Goal: Task Accomplishment & Management: Manage account settings

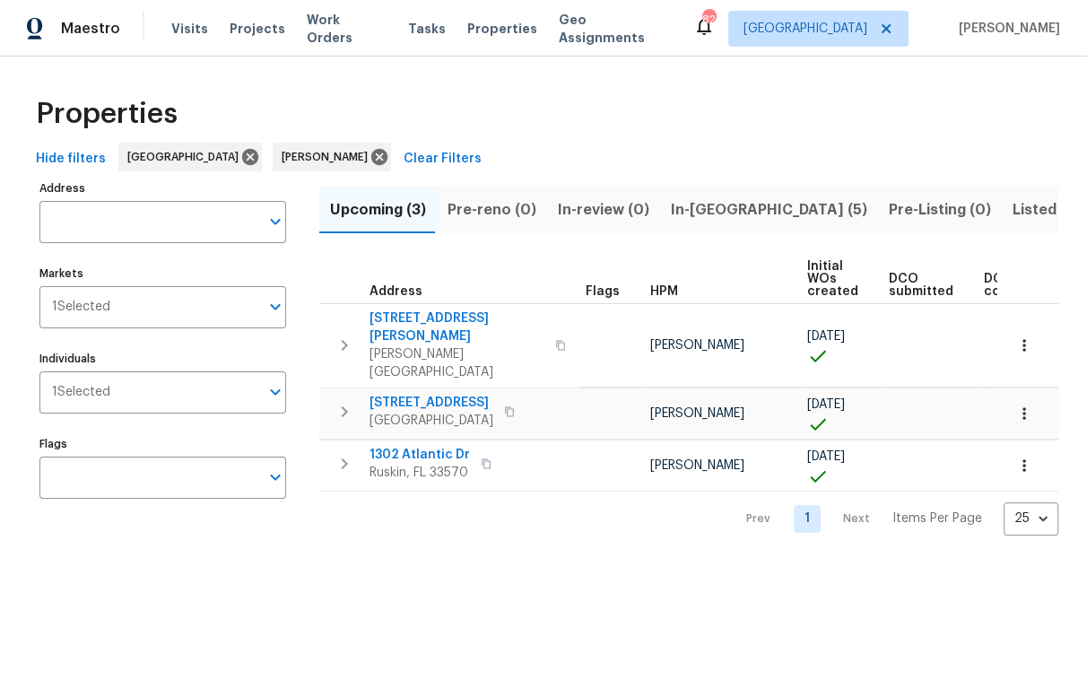
click at [686, 209] on span "In-reno (5)" at bounding box center [769, 209] width 196 height 25
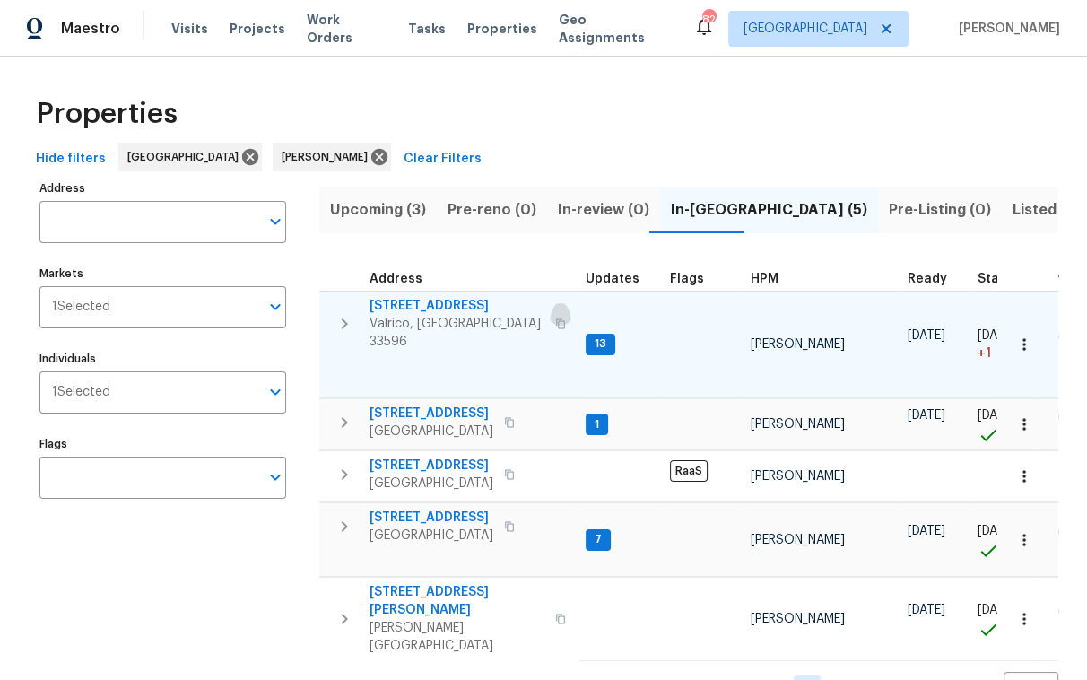
click at [555, 318] on icon "button" at bounding box center [560, 323] width 11 height 11
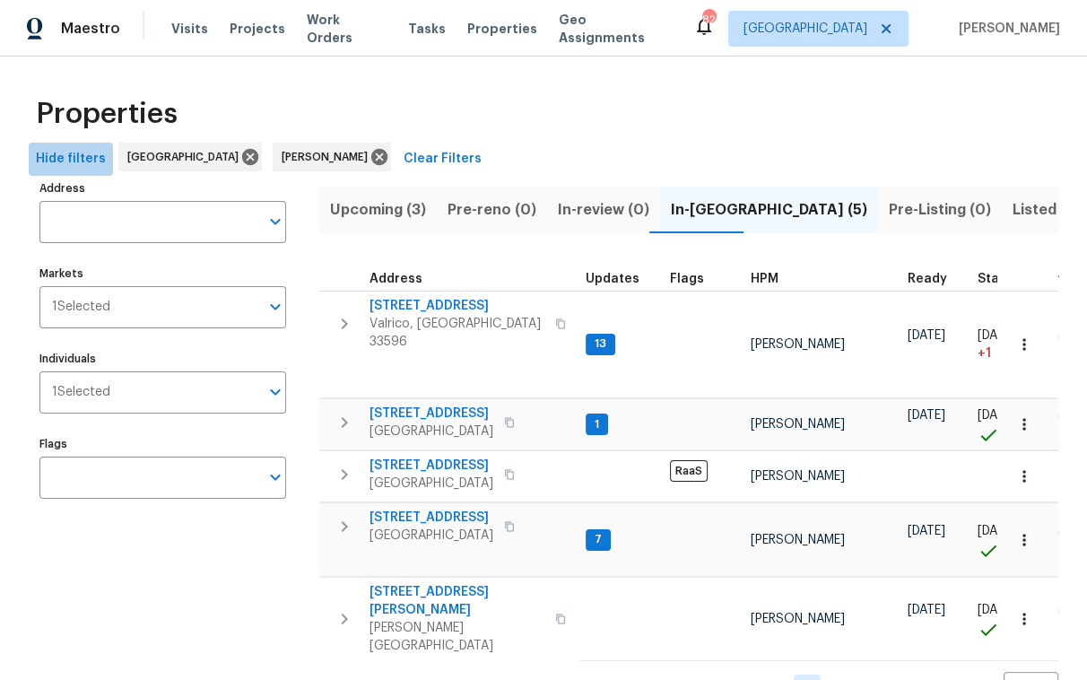
click at [71, 152] on span "Hide filters" at bounding box center [71, 159] width 70 height 22
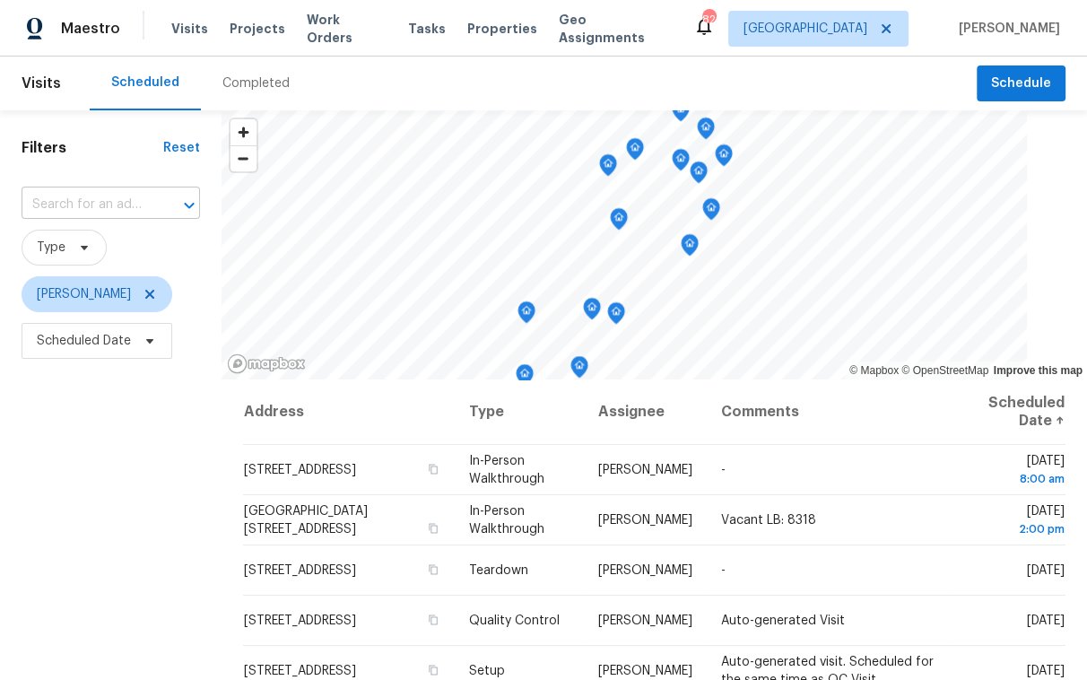
click at [127, 209] on input "text" at bounding box center [86, 205] width 128 height 28
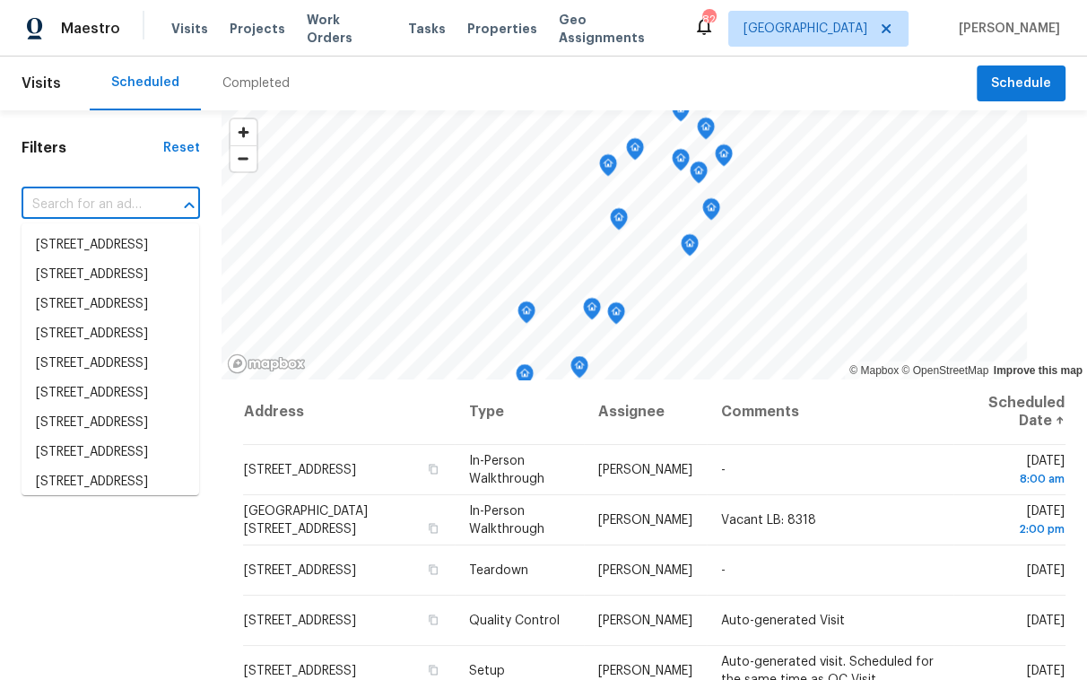
paste input "[STREET_ADDRESS]"
type input "[STREET_ADDRESS]"
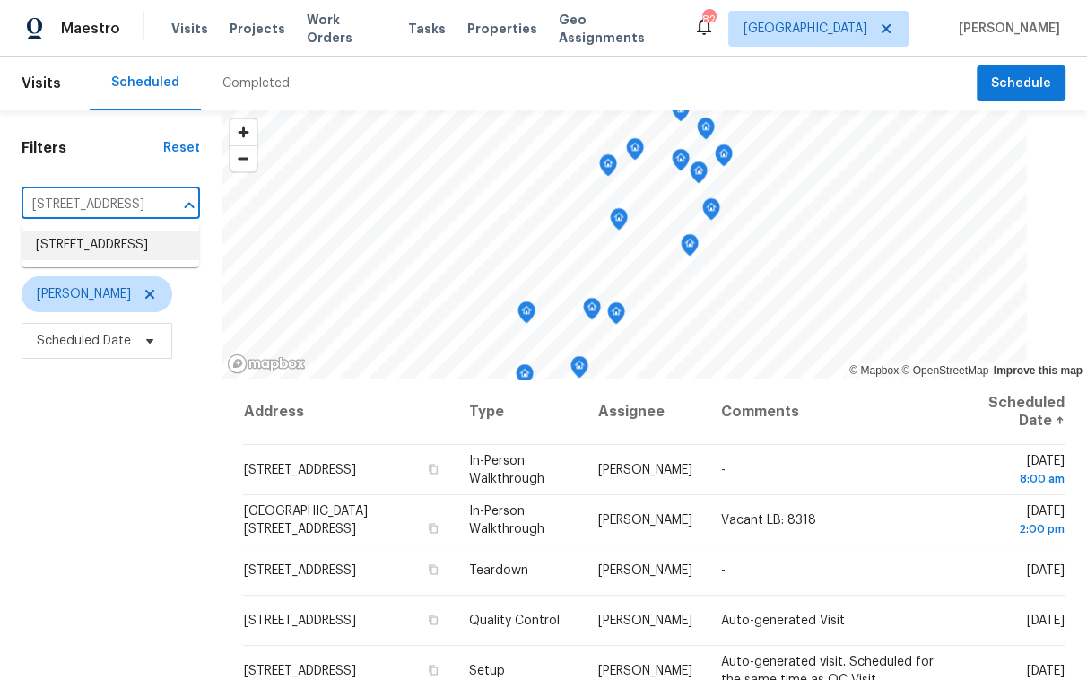
click at [119, 243] on li "[STREET_ADDRESS]" at bounding box center [111, 245] width 178 height 30
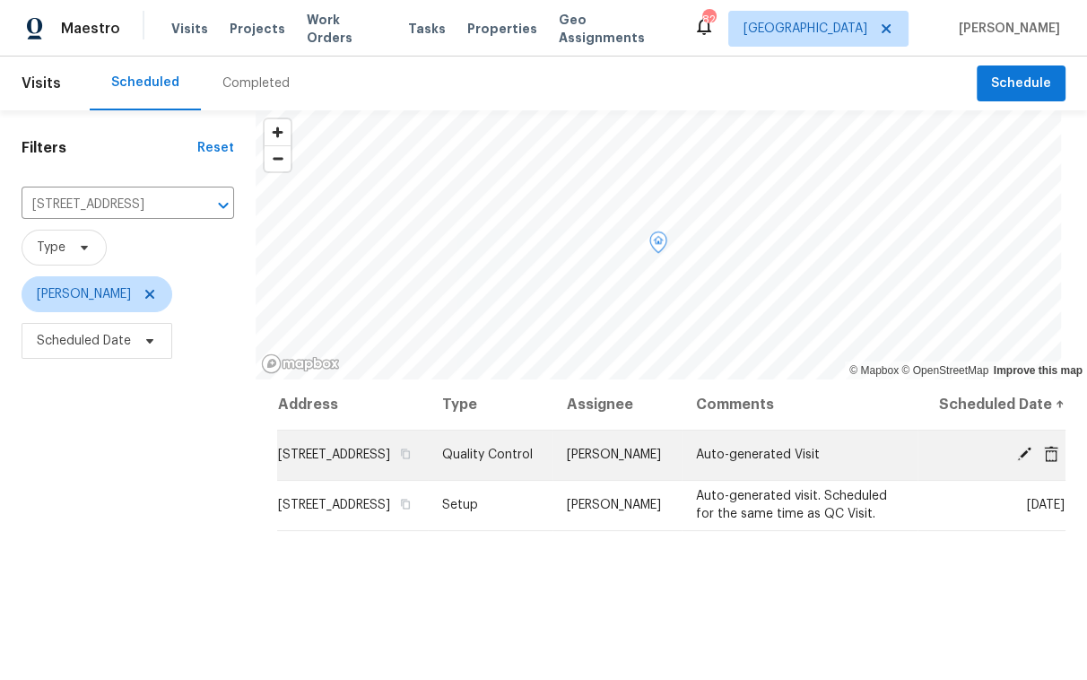
click at [1017, 461] on icon at bounding box center [1024, 453] width 14 height 14
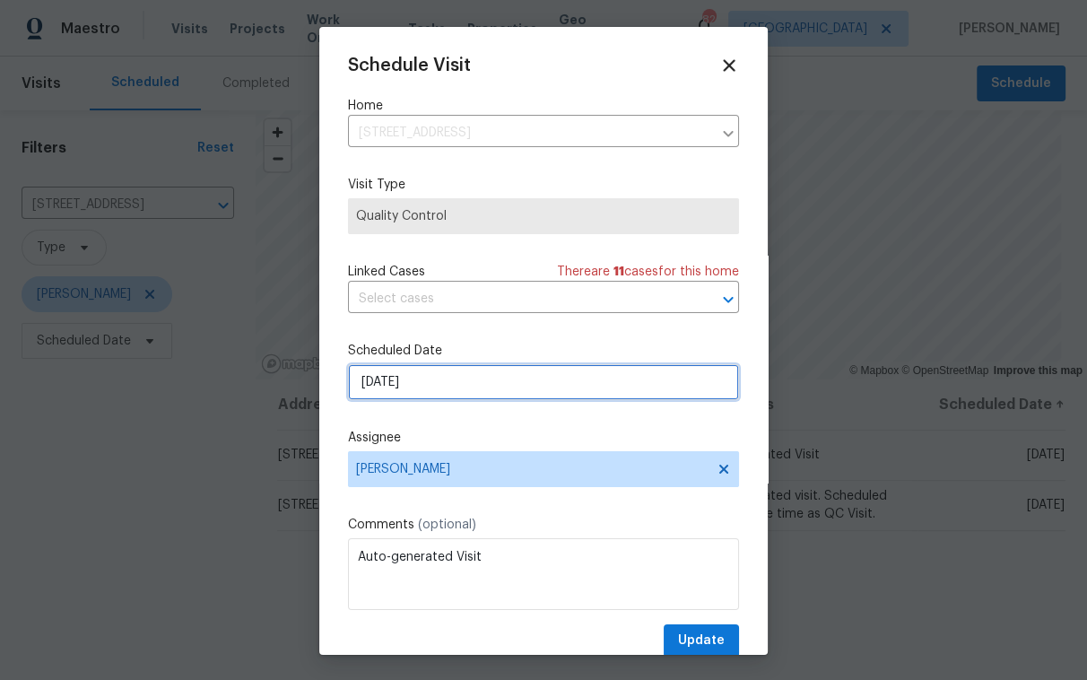
click at [546, 390] on input "[DATE]" at bounding box center [543, 382] width 391 height 36
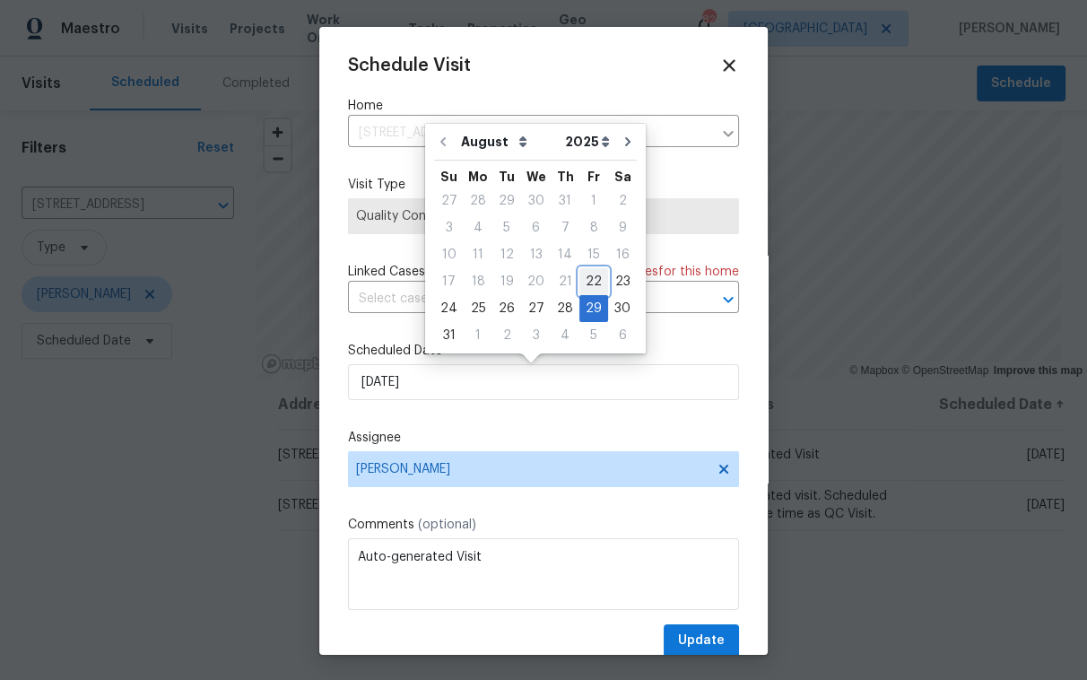
click at [581, 287] on div "22" at bounding box center [593, 281] width 29 height 25
type input "[DATE]"
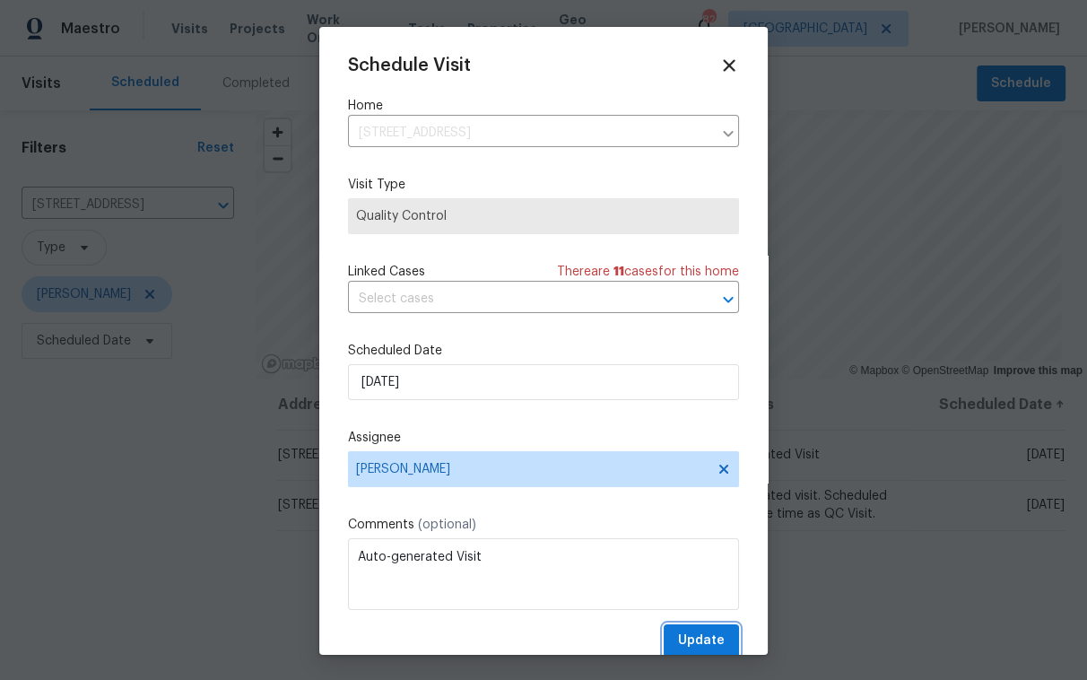
click at [678, 638] on span "Update" at bounding box center [701, 640] width 47 height 22
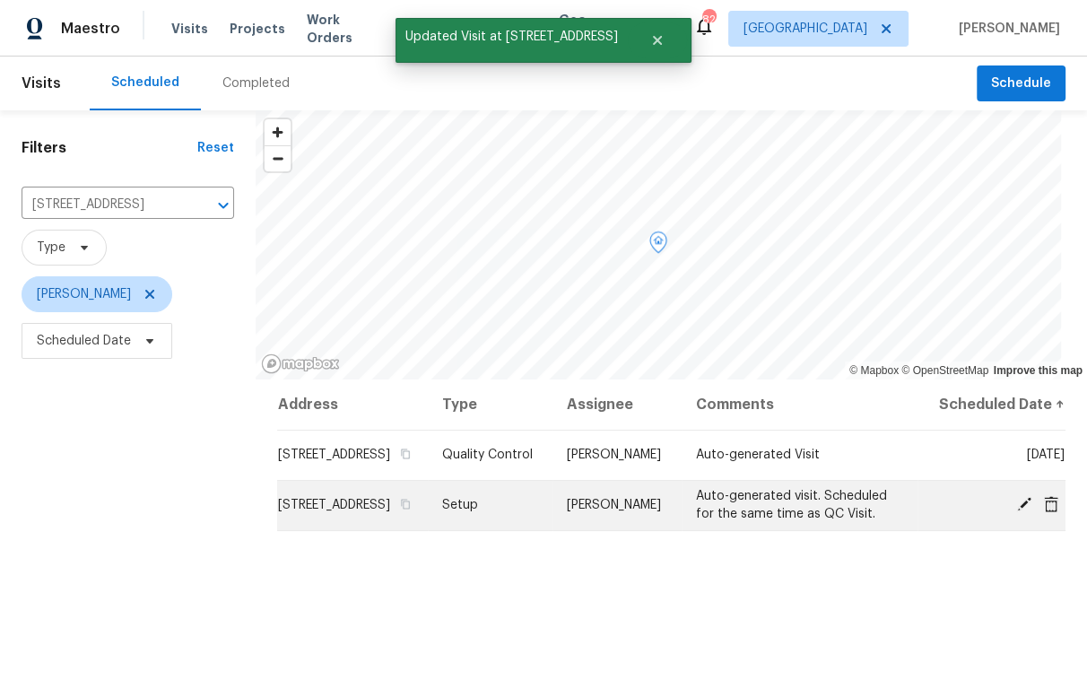
click at [1017, 512] on icon at bounding box center [1024, 504] width 16 height 16
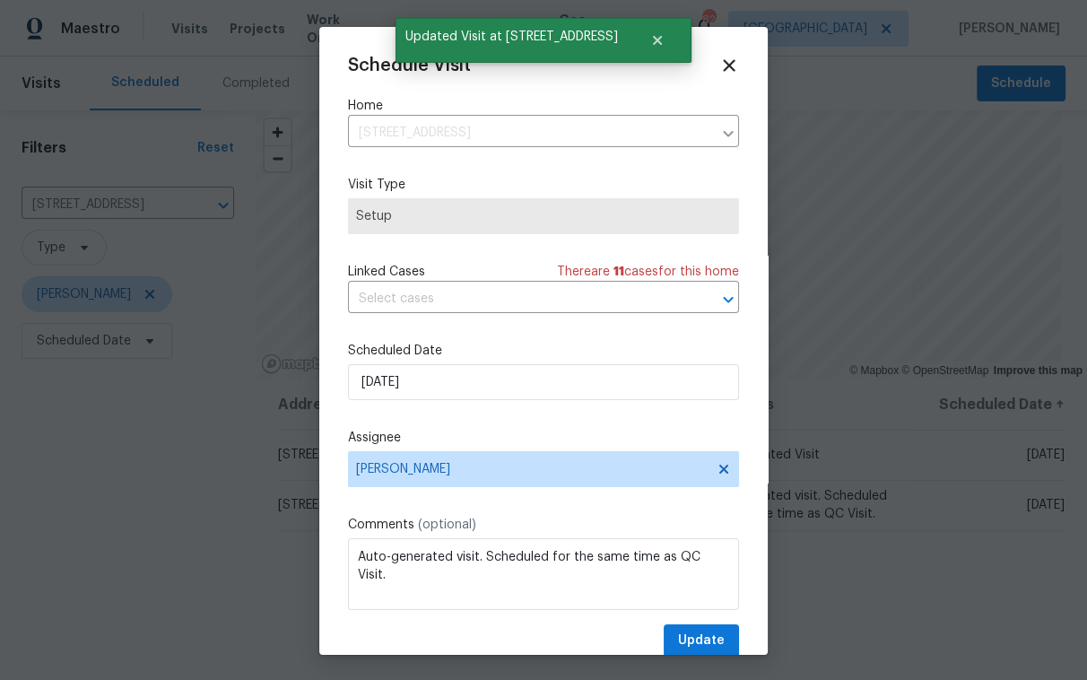
click at [544, 404] on div "Schedule Visit Home [STREET_ADDRESS] ​ Visit Type Setup Linked Cases There are …" at bounding box center [543, 357] width 391 height 602
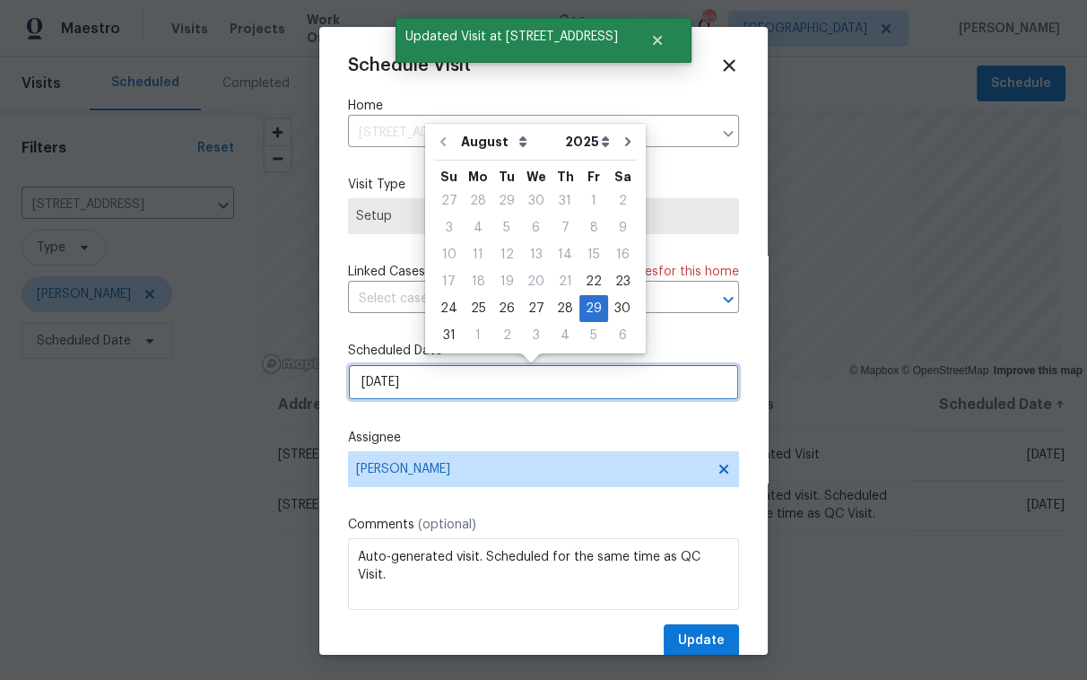
click at [536, 382] on input "[DATE]" at bounding box center [543, 382] width 391 height 36
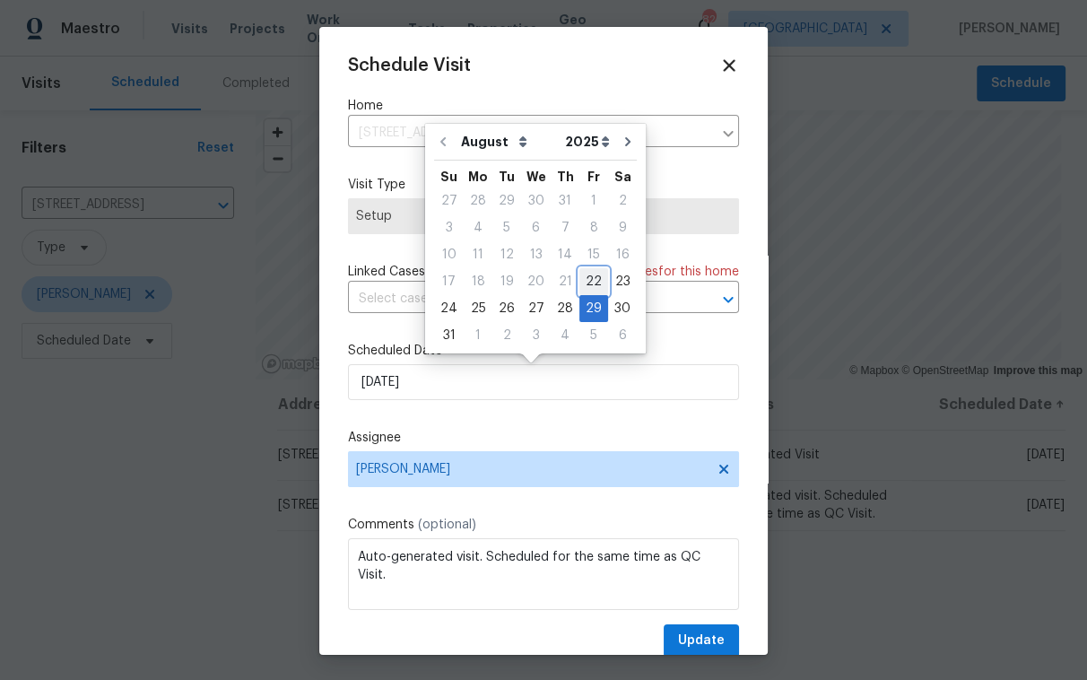
click at [583, 282] on div "22" at bounding box center [593, 281] width 29 height 25
type input "[DATE]"
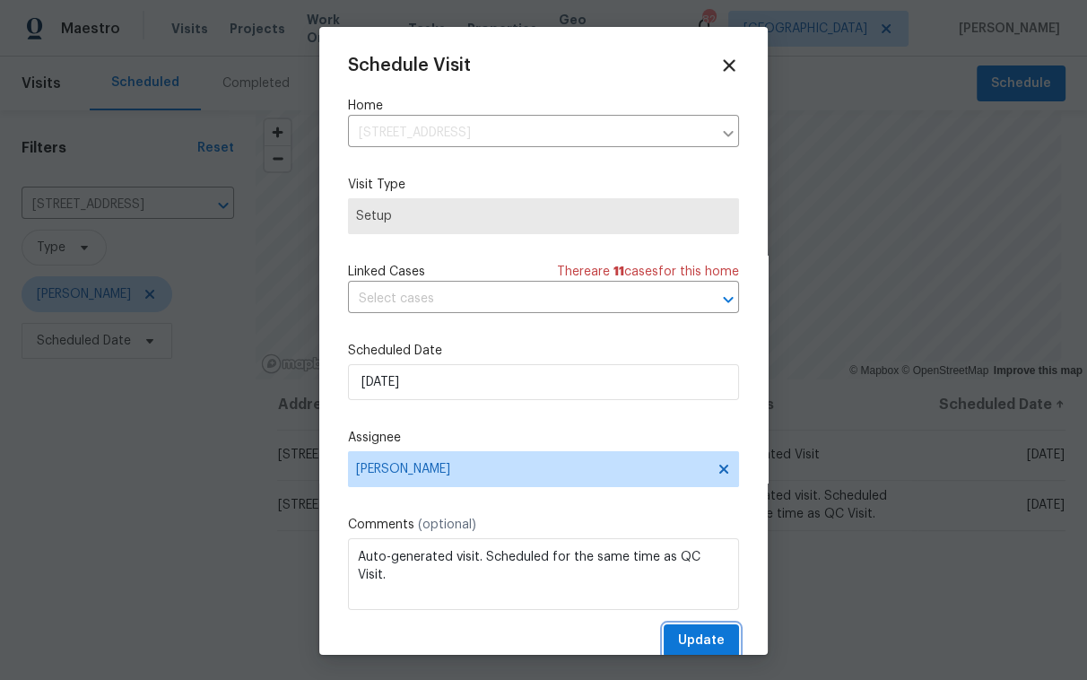
click at [706, 633] on button "Update" at bounding box center [700, 640] width 75 height 33
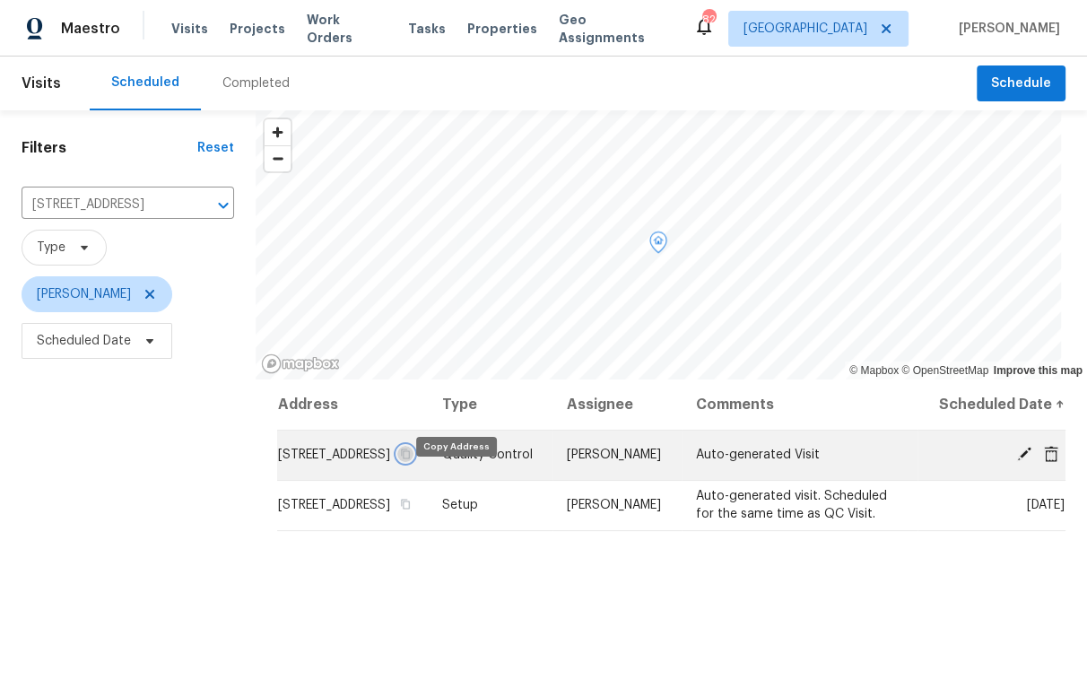
click at [410, 459] on icon "button" at bounding box center [405, 454] width 9 height 10
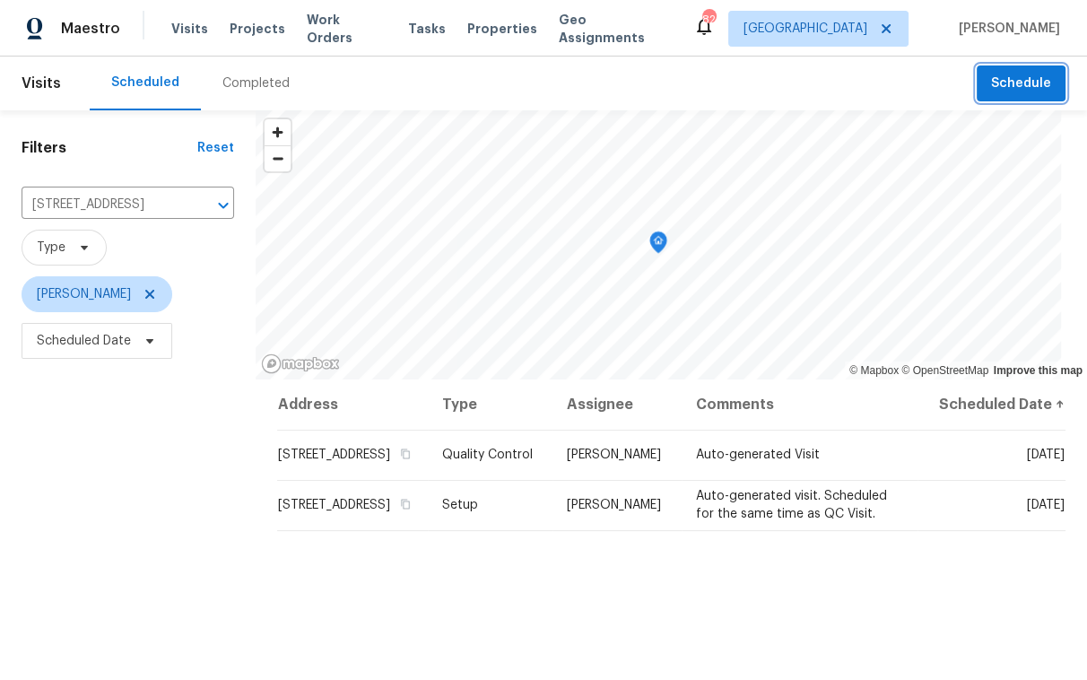
click at [1017, 83] on span "Schedule" at bounding box center [1021, 84] width 60 height 22
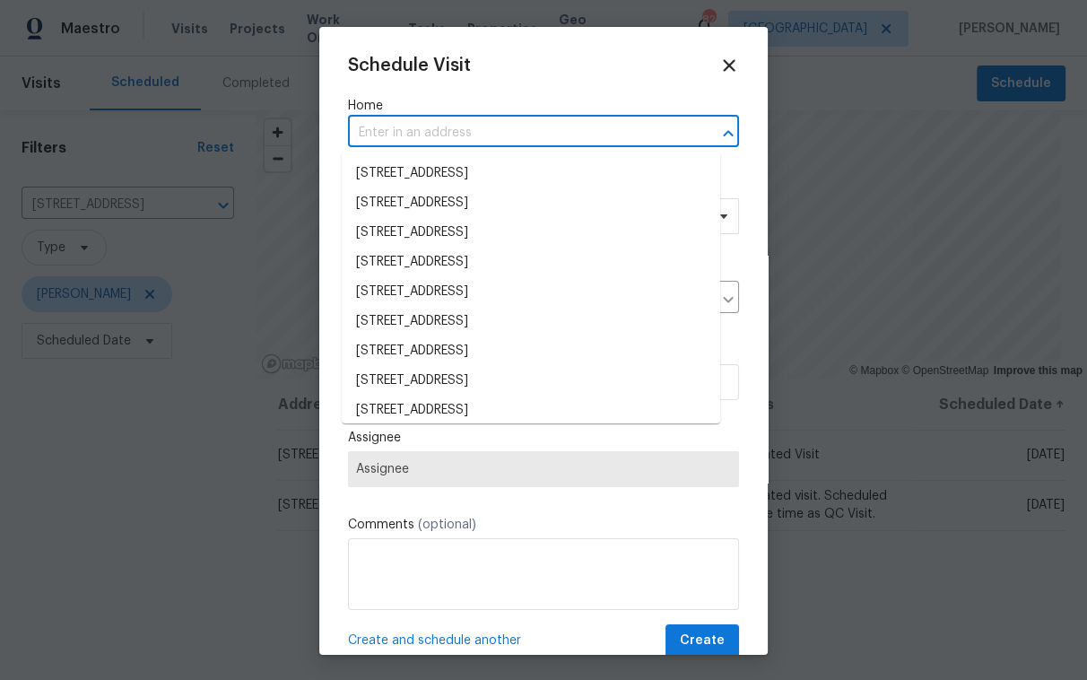
click at [455, 132] on input "text" at bounding box center [518, 133] width 341 height 28
paste input "[STREET_ADDRESS]"
type input "[STREET_ADDRESS]"
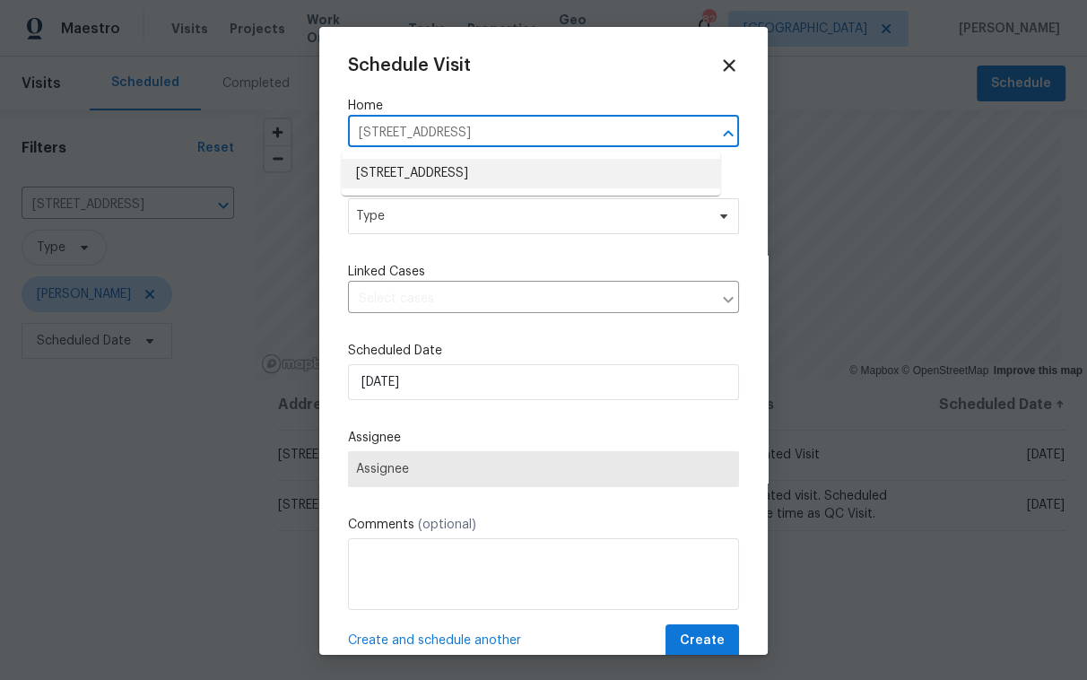
click at [451, 160] on li "[STREET_ADDRESS]" at bounding box center [531, 174] width 378 height 30
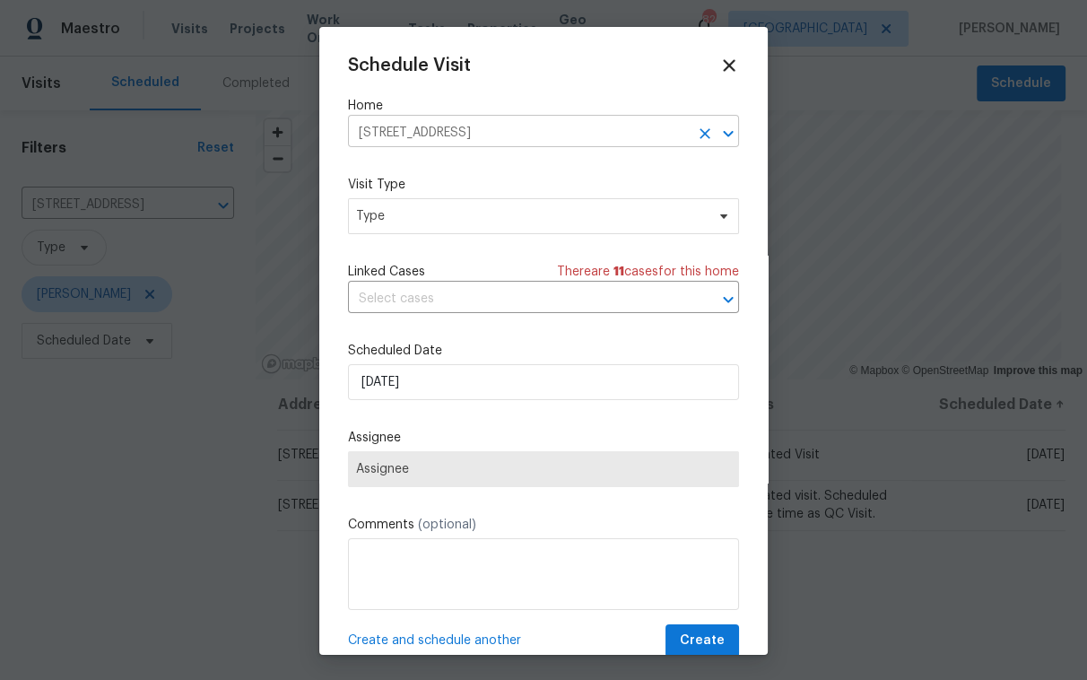
click at [460, 133] on input "[STREET_ADDRESS]" at bounding box center [518, 133] width 341 height 28
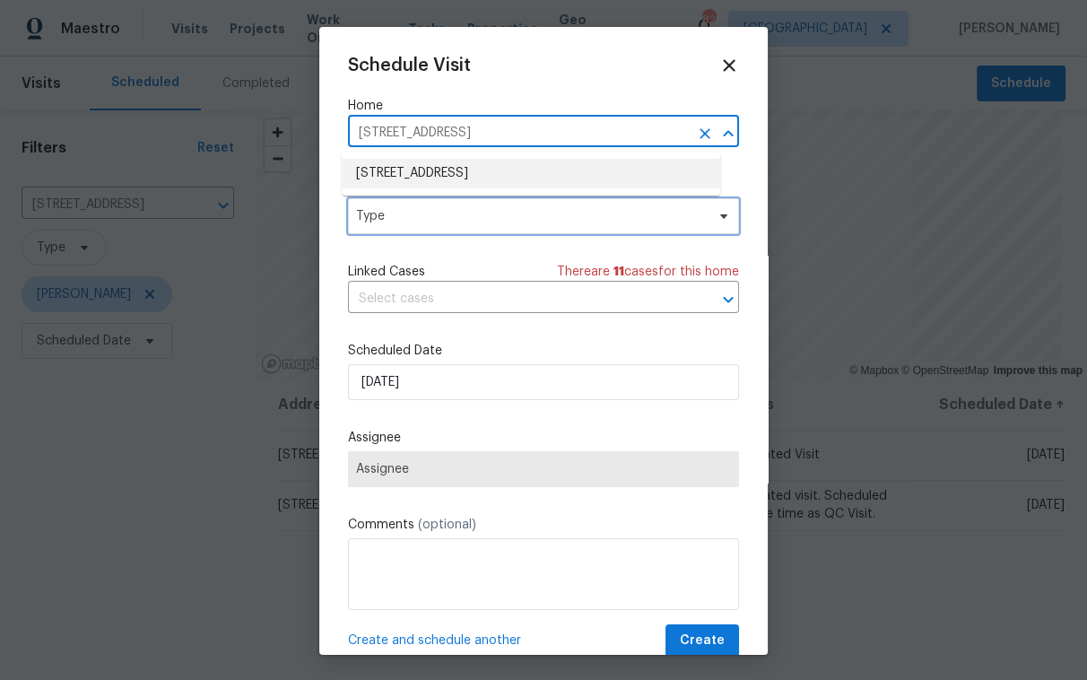
click at [434, 213] on span "Type" at bounding box center [530, 216] width 349 height 18
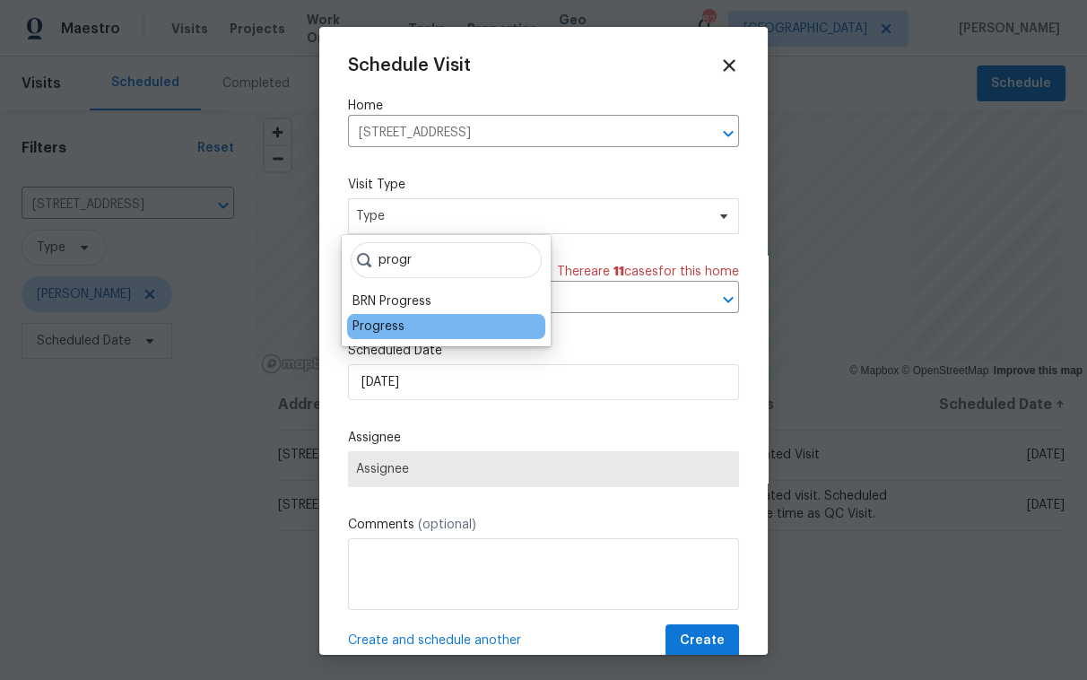
type input "progr"
click at [422, 326] on div "Progress" at bounding box center [446, 326] width 198 height 25
click at [421, 326] on div "Progress" at bounding box center [446, 326] width 198 height 25
click at [400, 329] on div "Progress" at bounding box center [378, 326] width 52 height 18
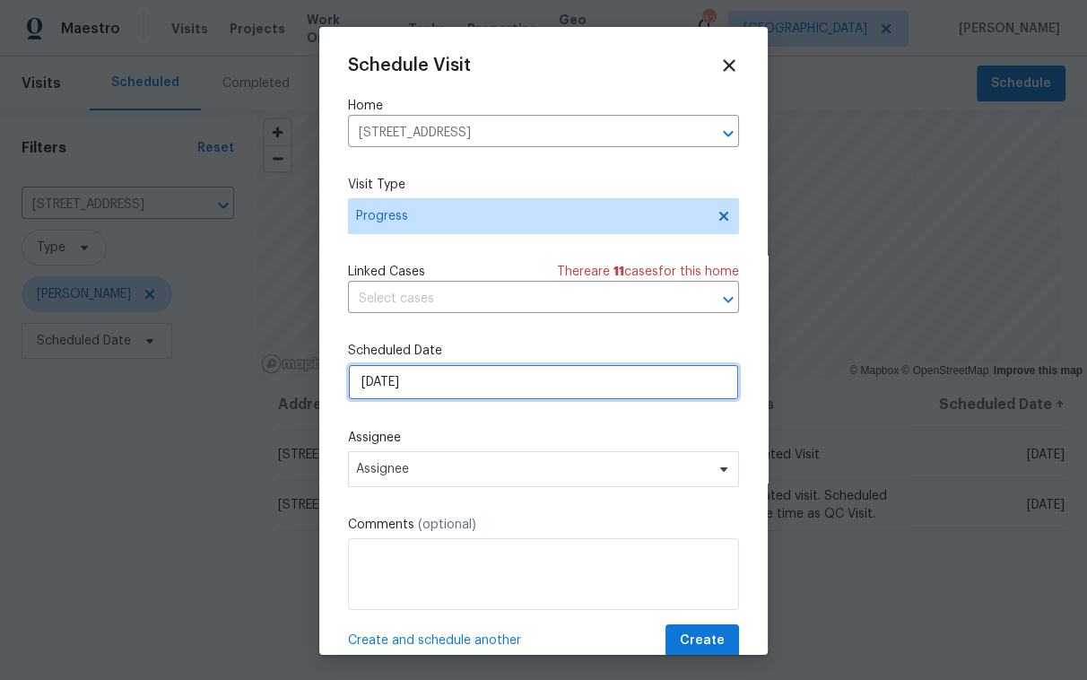
click at [401, 376] on input "[DATE]" at bounding box center [543, 382] width 391 height 36
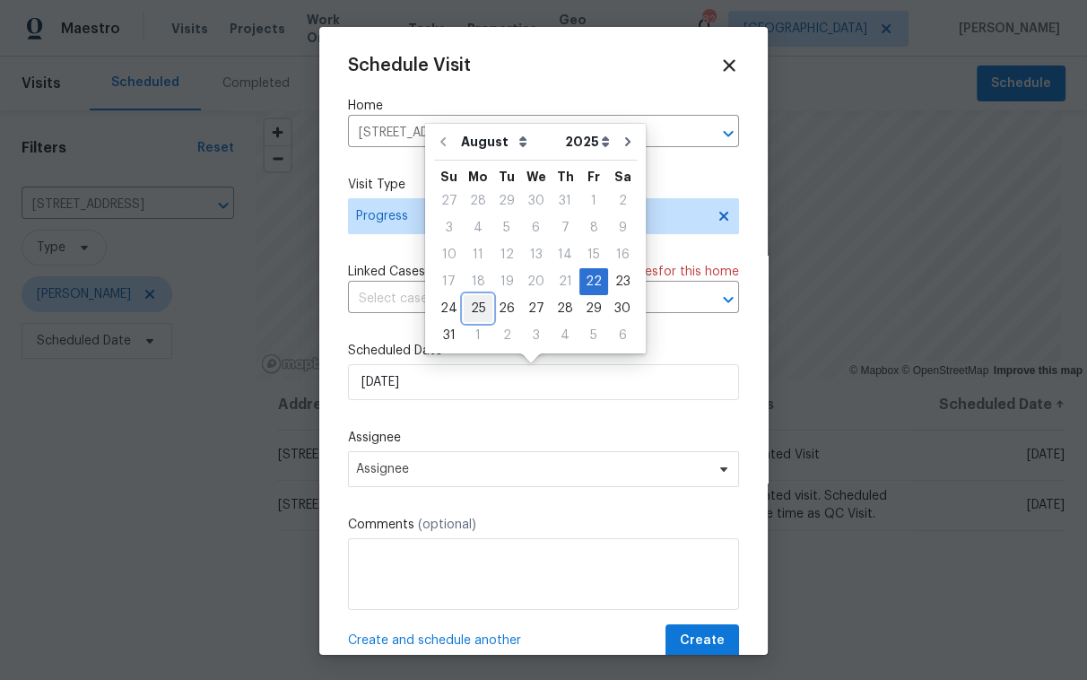
click at [481, 313] on div "25" at bounding box center [477, 308] width 29 height 25
type input "[DATE]"
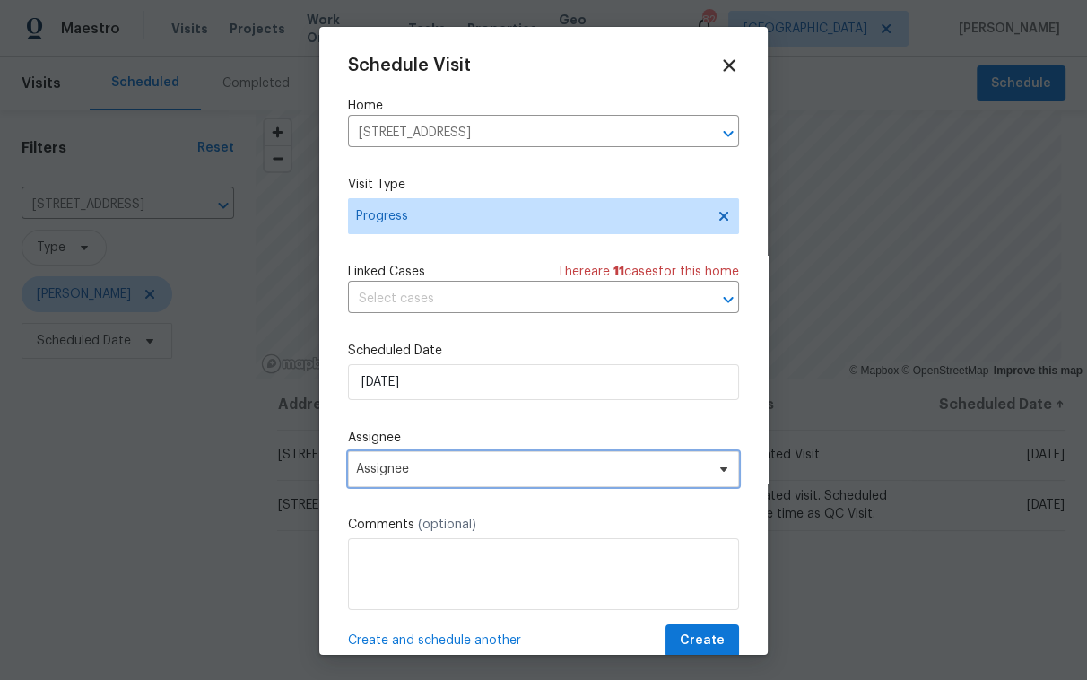
click at [436, 474] on span "Assignee" at bounding box center [531, 469] width 351 height 14
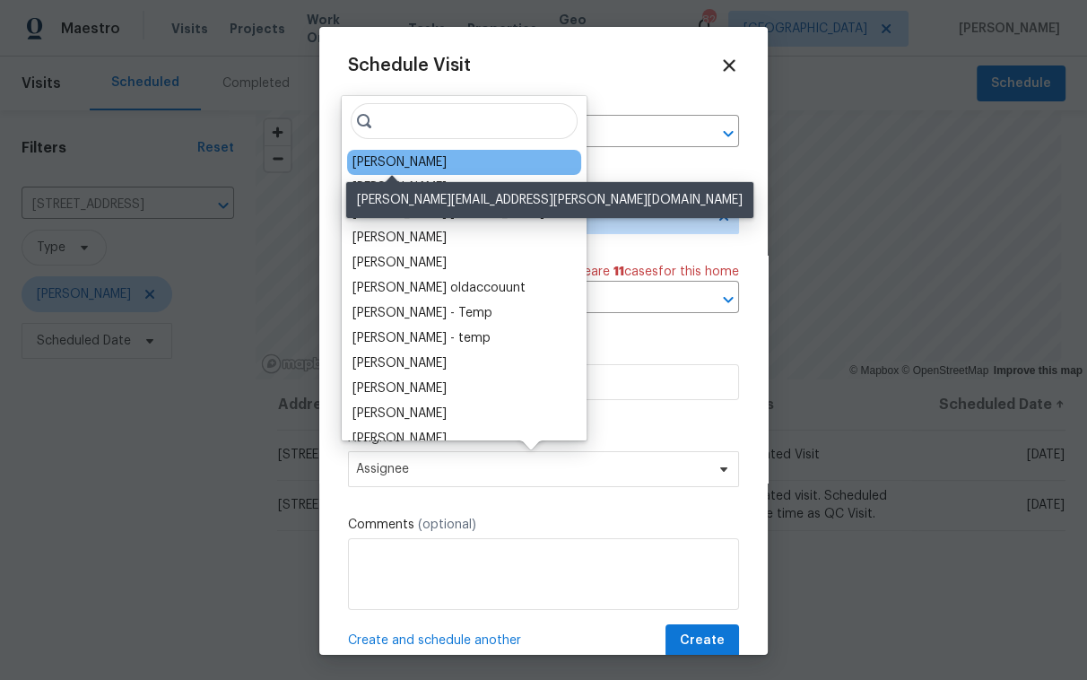
click at [398, 166] on div "[PERSON_NAME]" at bounding box center [399, 162] width 94 height 18
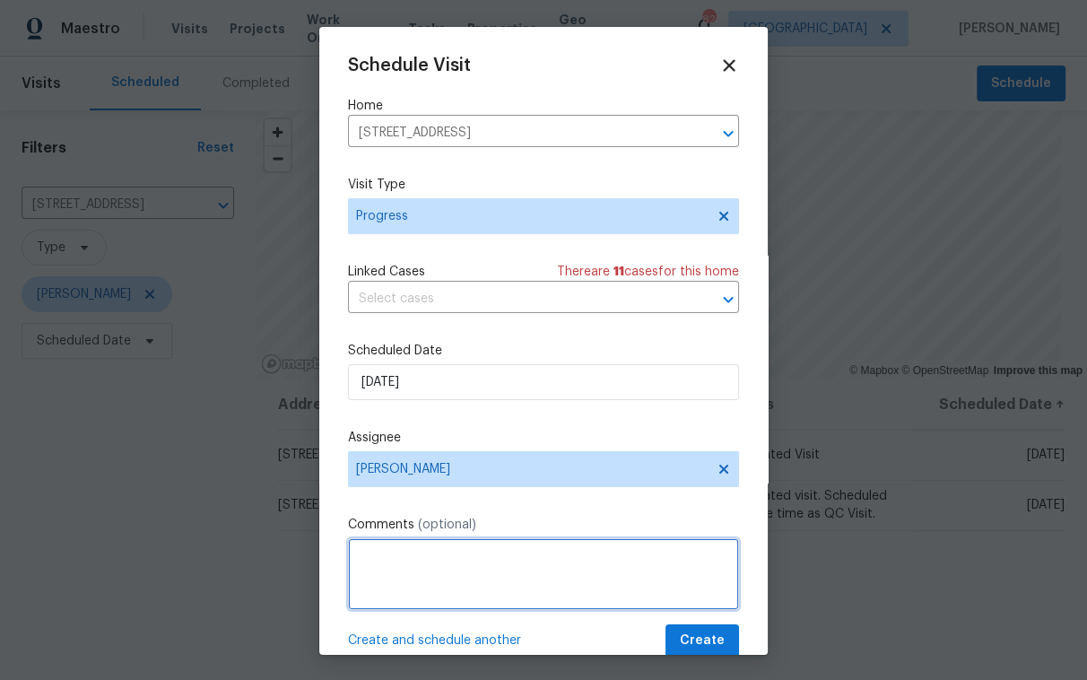
click at [398, 559] on textarea at bounding box center [543, 574] width 391 height 72
type textarea "LISTING / NAV AI"
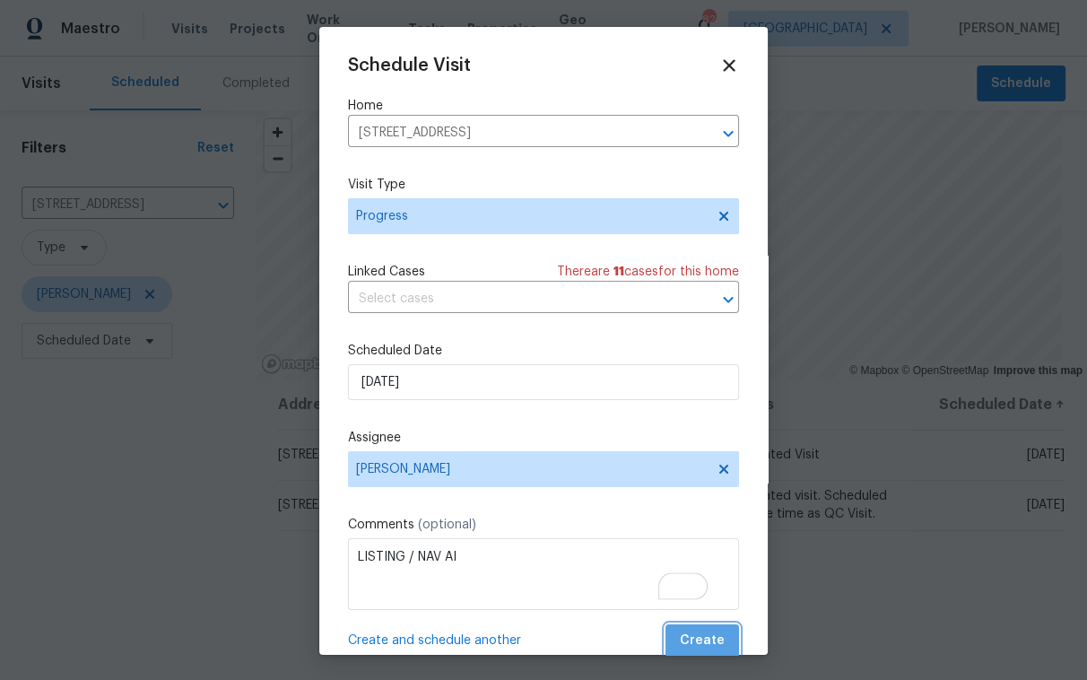
click at [699, 641] on span "Create" at bounding box center [702, 640] width 45 height 22
